Goal: Transaction & Acquisition: Download file/media

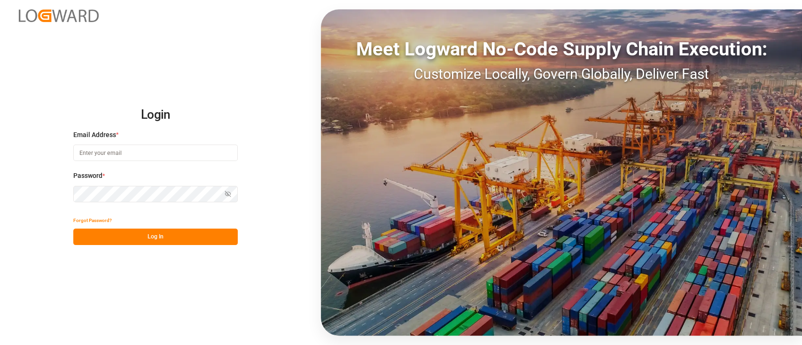
click at [185, 153] on input at bounding box center [155, 153] width 165 height 16
type input "[PERSON_NAME][EMAIL_ADDRESS][PERSON_NAME][DOMAIN_NAME]"
click at [148, 239] on button "Log In" at bounding box center [155, 237] width 165 height 16
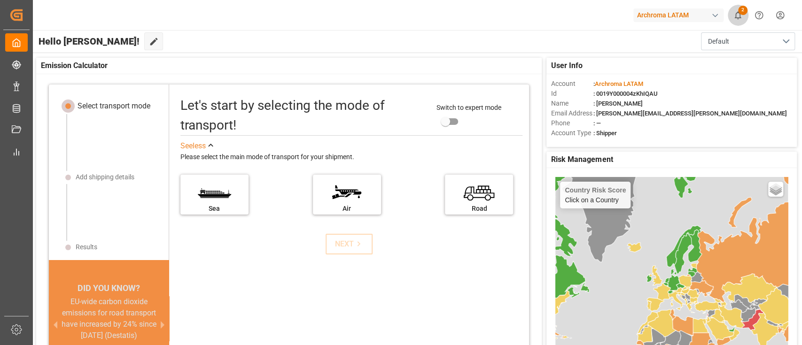
click at [736, 16] on icon "show 2 new notifications" at bounding box center [738, 15] width 7 height 8
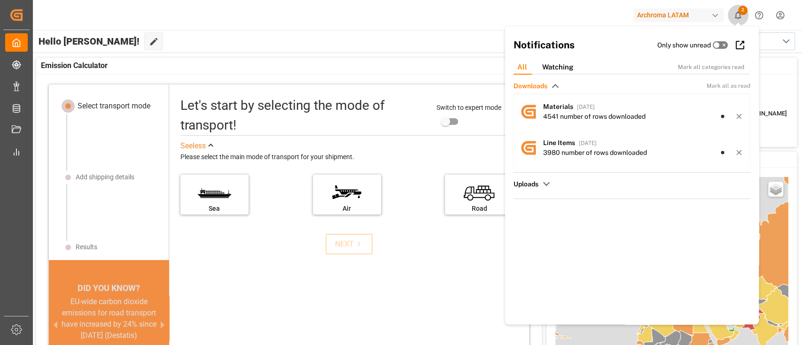
click at [736, 16] on icon "show 2 new notifications" at bounding box center [738, 15] width 7 height 8
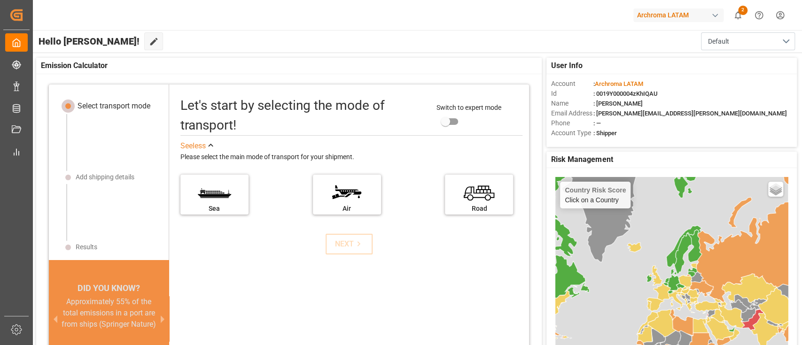
click at [156, 46] on div "Hello [PERSON_NAME]! Edit Cockpit Default" at bounding box center [416, 41] width 771 height 23
click at [735, 20] on button "2" at bounding box center [738, 15] width 21 height 21
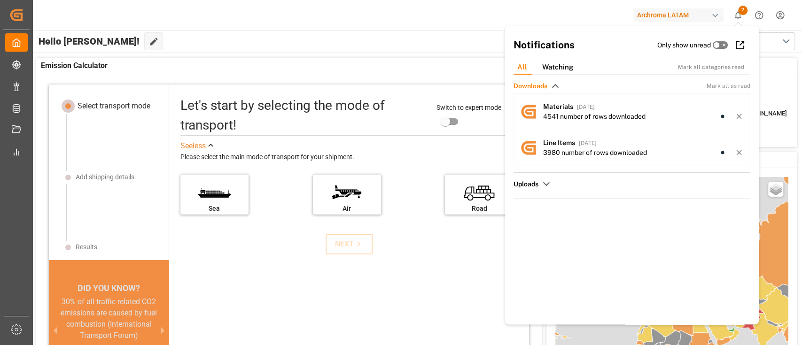
click at [735, 20] on button "2" at bounding box center [738, 15] width 21 height 21
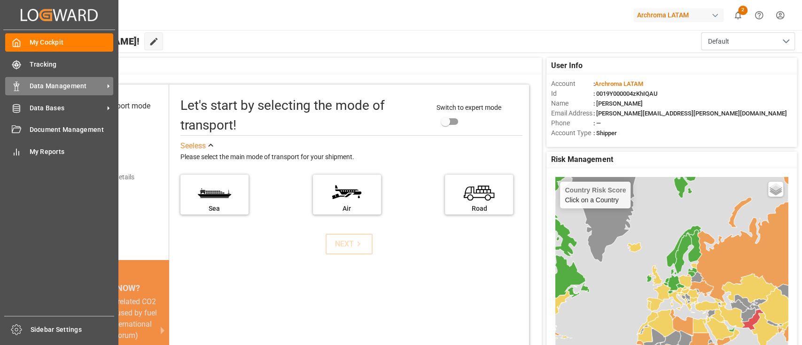
click at [54, 82] on span "Data Management" at bounding box center [67, 86] width 74 height 10
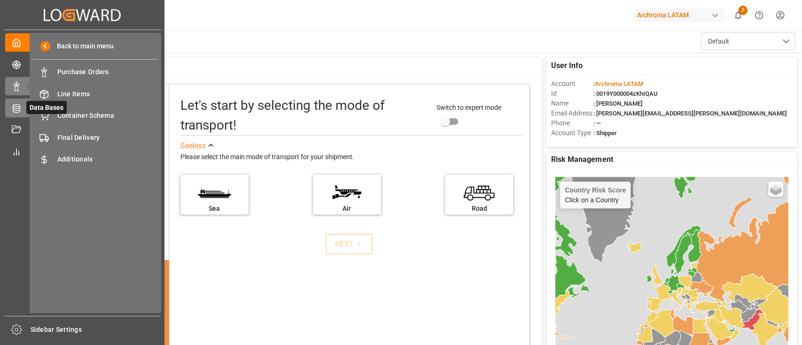
click at [26, 109] on icon at bounding box center [28, 108] width 10 height 10
click at [75, 80] on div "Materials Materials" at bounding box center [95, 72] width 125 height 18
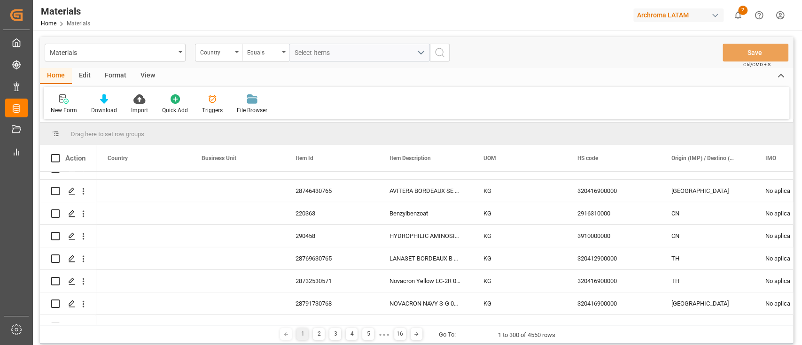
scroll to position [2046, 0]
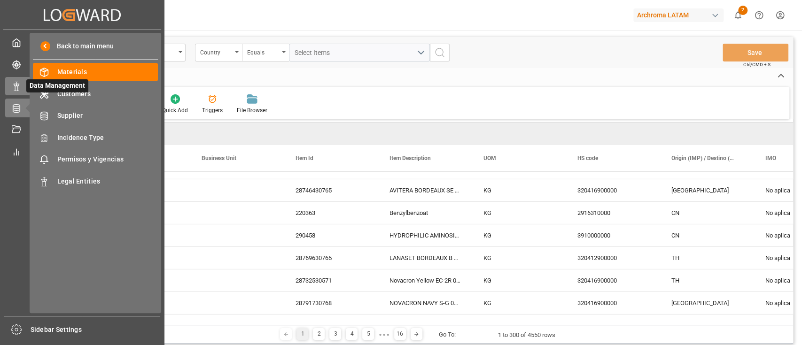
click at [17, 85] on icon at bounding box center [16, 86] width 9 height 9
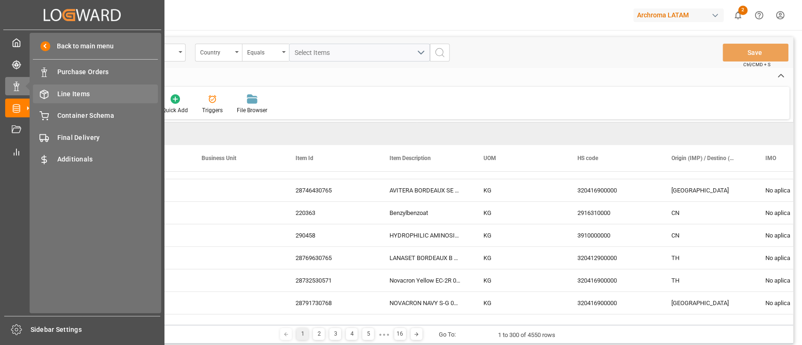
click at [118, 96] on span "Line Items" at bounding box center [107, 94] width 101 height 10
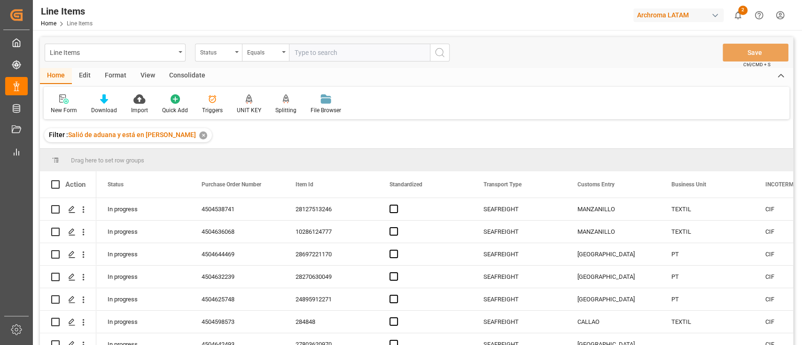
click at [199, 137] on div "✕" at bounding box center [203, 136] width 8 height 8
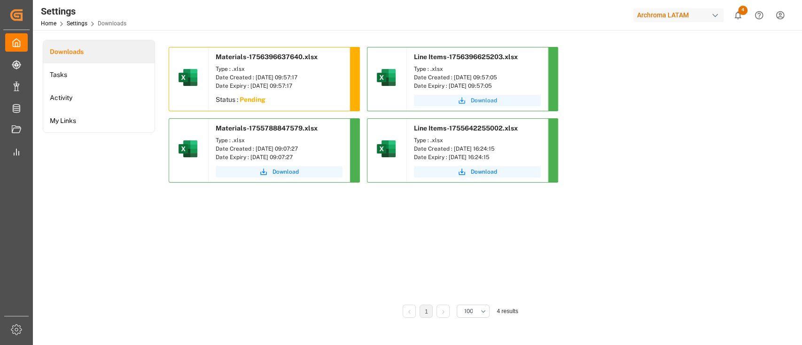
click at [448, 100] on button "Download" at bounding box center [477, 100] width 127 height 11
click at [303, 275] on div "Materials-1756396637640.xlsx Type : .xlsx Date Created : 28-08-2025 09:57:17 Da…" at bounding box center [461, 172] width 584 height 251
click at [340, 241] on div "Materials-1756396637640.xlsx Type : .xlsx Date Created : 28-08-2025 09:57:17 Da…" at bounding box center [461, 172] width 584 height 251
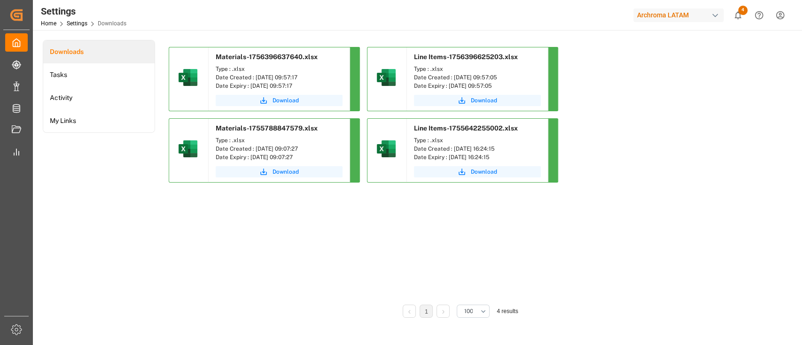
click at [350, 227] on div "Materials-1756396637640.xlsx Type : .xlsx Date Created : 28-08-2025 09:57:17 Da…" at bounding box center [461, 172] width 584 height 251
click at [297, 99] on span "Download" at bounding box center [286, 100] width 26 height 8
